Goal: Information Seeking & Learning: Check status

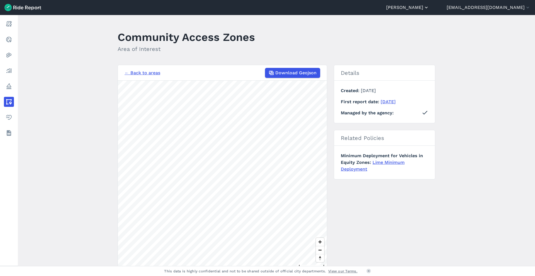
drag, startPoint x: 0, startPoint y: 0, endPoint x: 463, endPoint y: 8, distance: 463.4
click at [429, 8] on button "[PERSON_NAME]" at bounding box center [407, 7] width 43 height 7
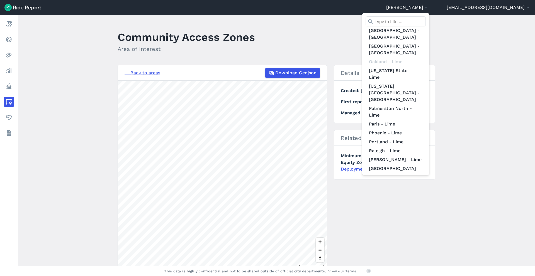
scroll to position [470, 0]
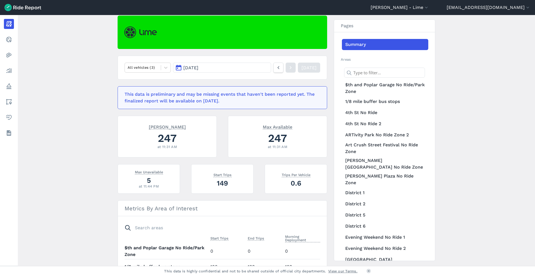
scroll to position [48, 0]
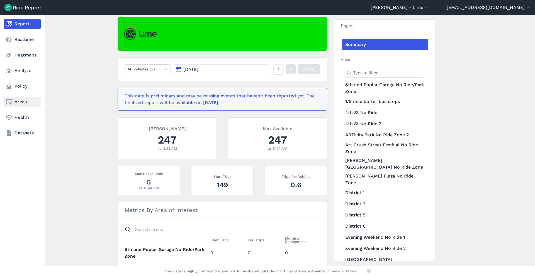
click at [4, 103] on link "Areas" at bounding box center [22, 102] width 37 height 10
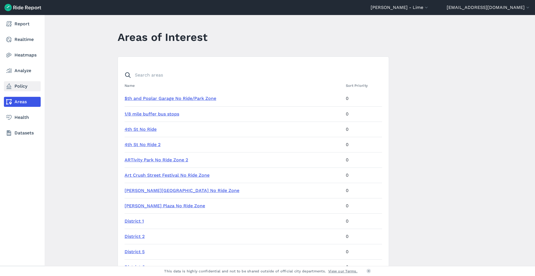
click at [10, 85] on use at bounding box center [8, 87] width 5 height 6
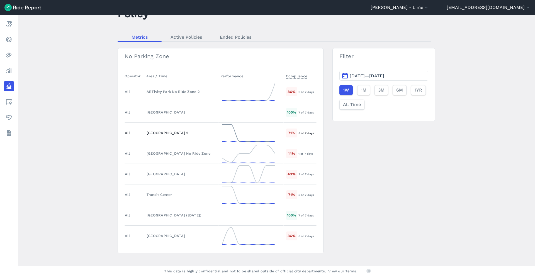
scroll to position [25, 0]
click at [347, 75] on button "[DATE]—[DATE]" at bounding box center [383, 75] width 89 height 10
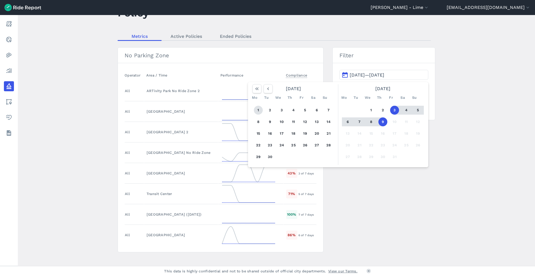
click at [255, 110] on button "1" at bounding box center [258, 110] width 9 height 9
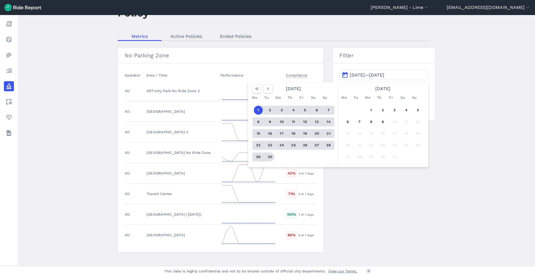
click at [270, 158] on button "30" at bounding box center [269, 157] width 9 height 9
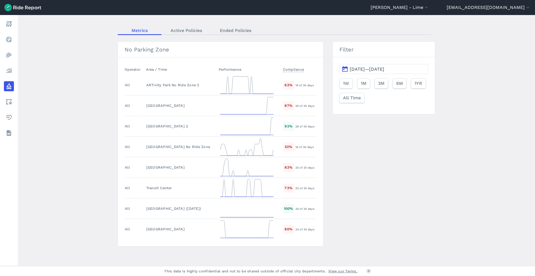
scroll to position [31, 0]
click at [157, 84] on div "ARTivity Park No Ride Zone 2" at bounding box center [180, 84] width 68 height 5
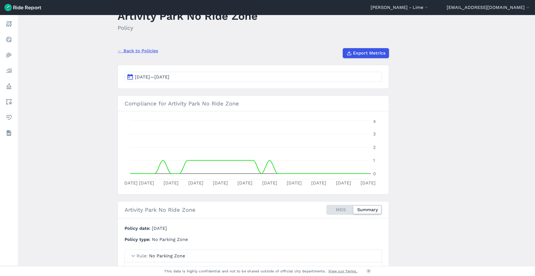
scroll to position [21, 0]
